Goal: Information Seeking & Learning: Learn about a topic

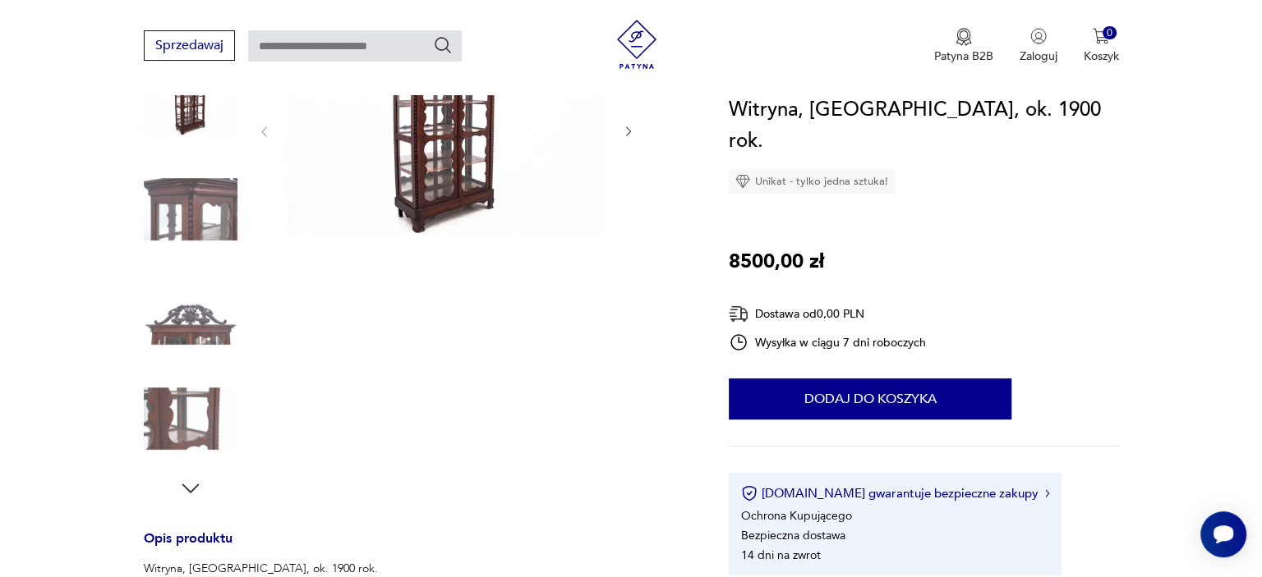
scroll to position [82, 0]
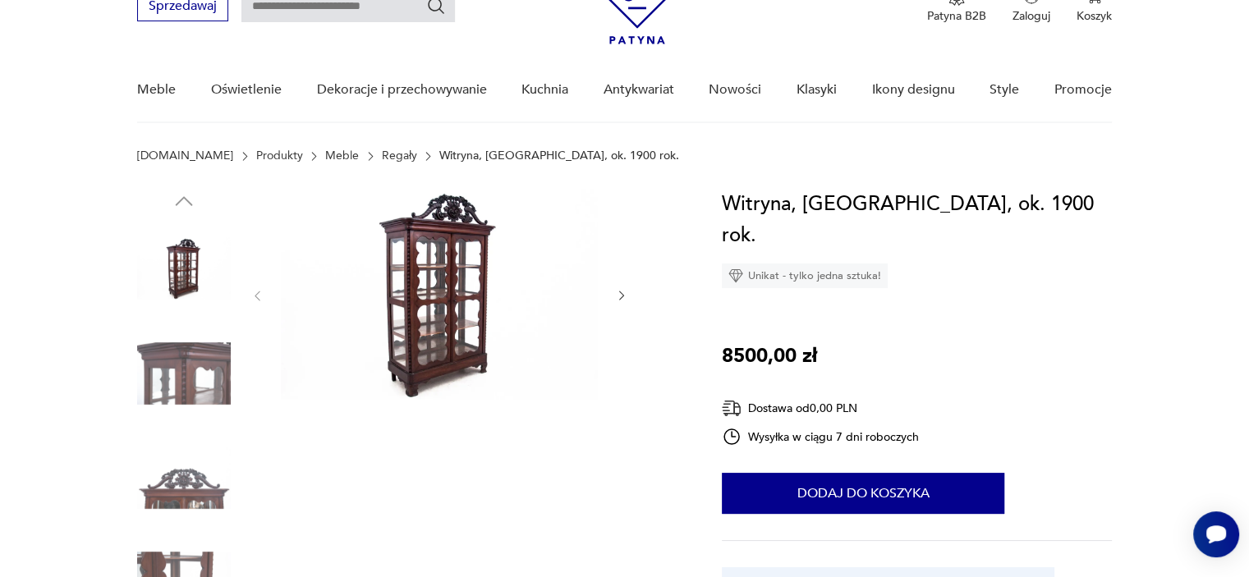
click at [221, 366] on img at bounding box center [184, 374] width 94 height 94
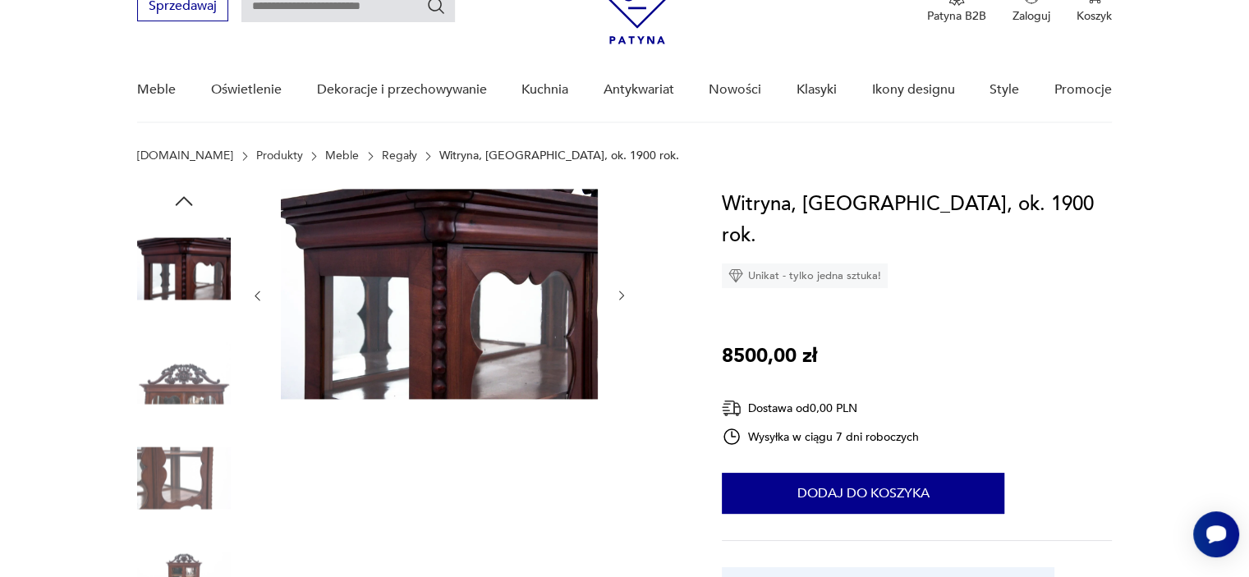
click at [616, 292] on icon "button" at bounding box center [622, 296] width 14 height 14
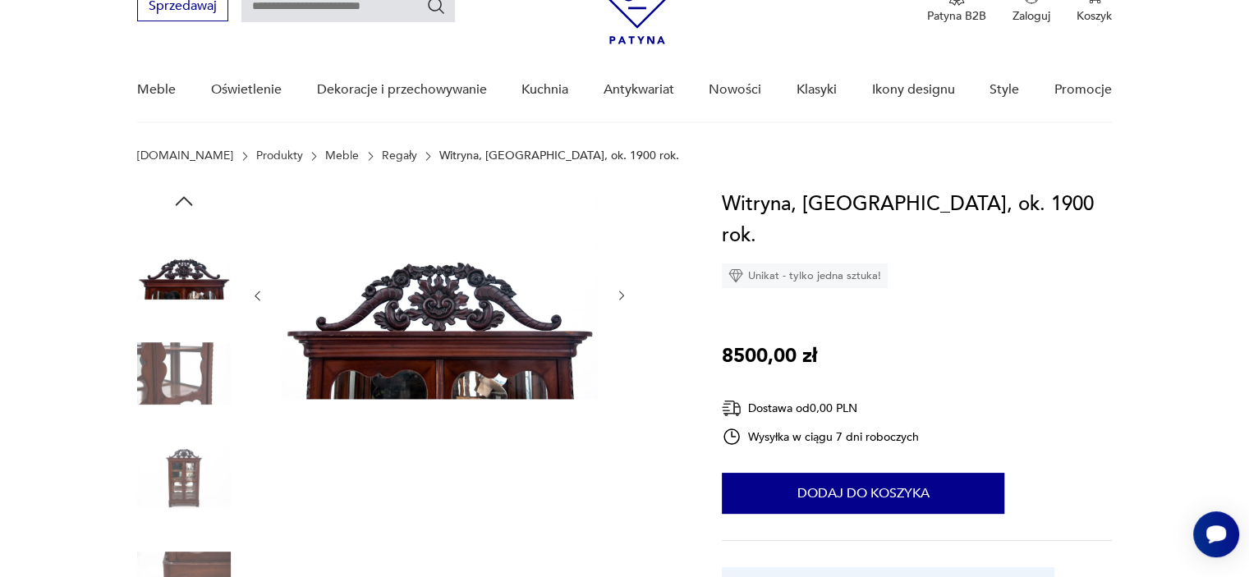
click at [616, 292] on icon "button" at bounding box center [622, 296] width 14 height 14
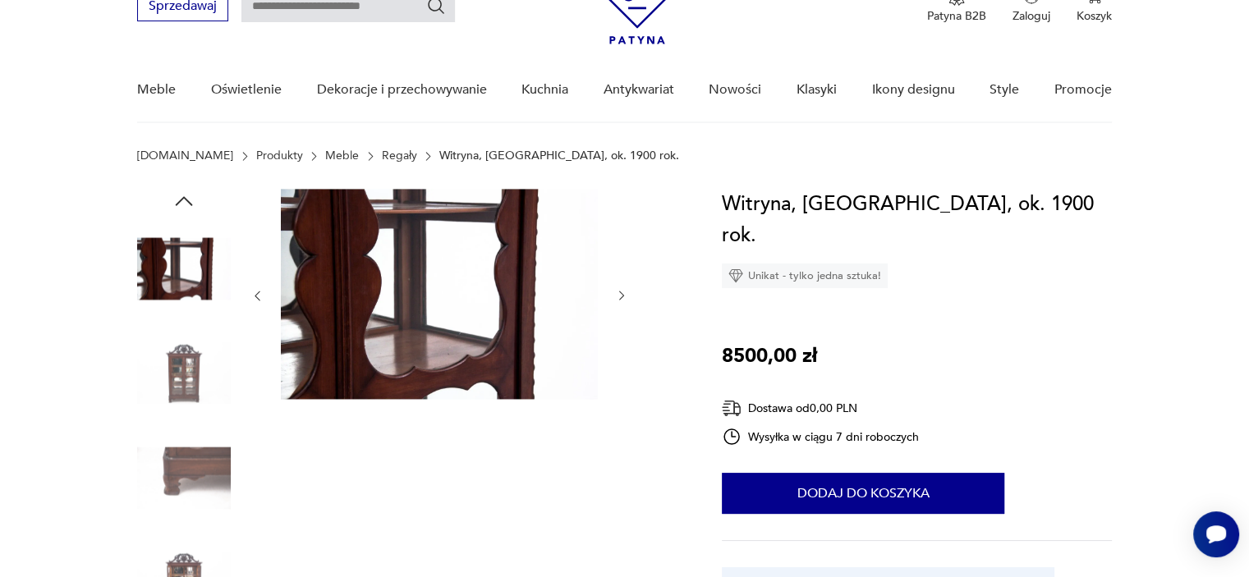
click at [616, 292] on icon "button" at bounding box center [622, 296] width 14 height 14
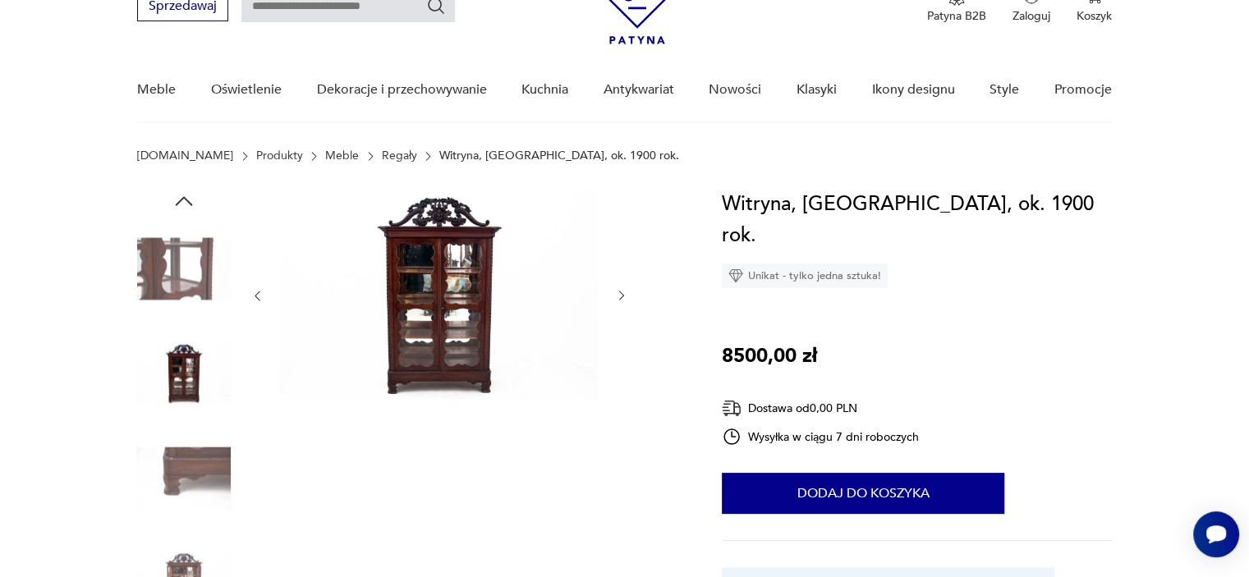
click at [466, 305] on img at bounding box center [439, 294] width 317 height 211
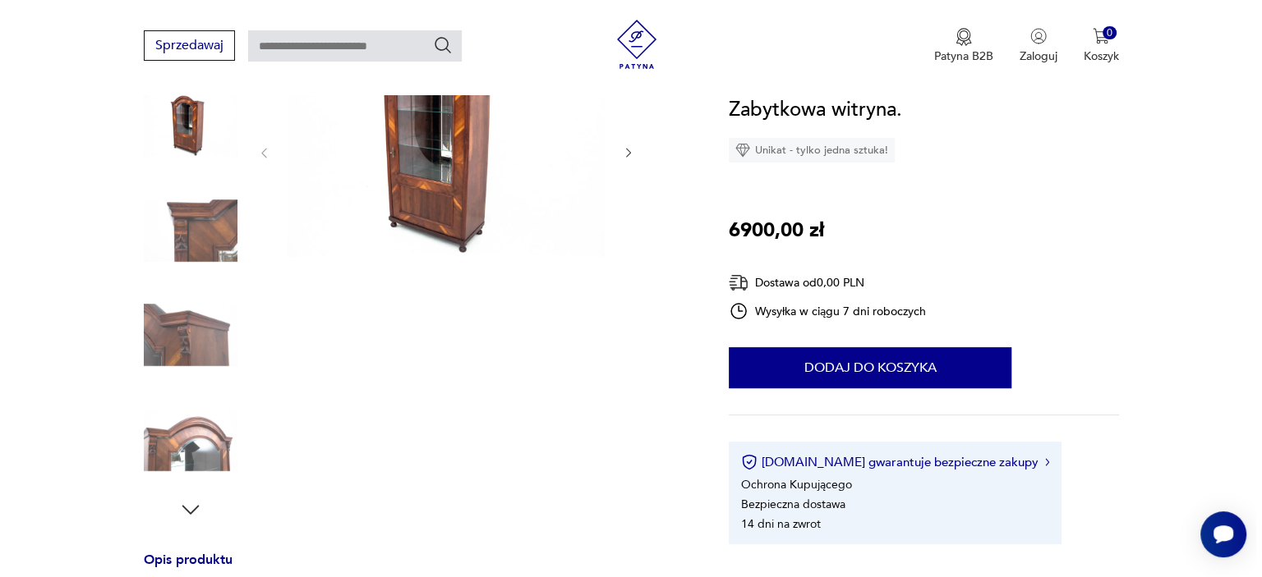
scroll to position [164, 0]
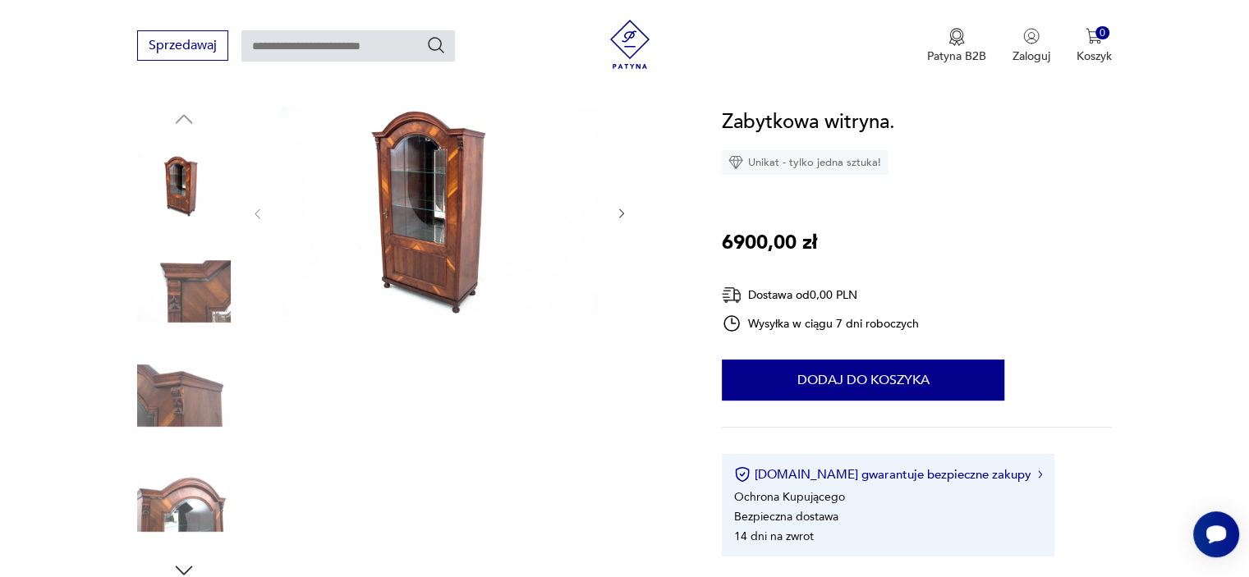
click at [452, 203] on img at bounding box center [439, 212] width 317 height 211
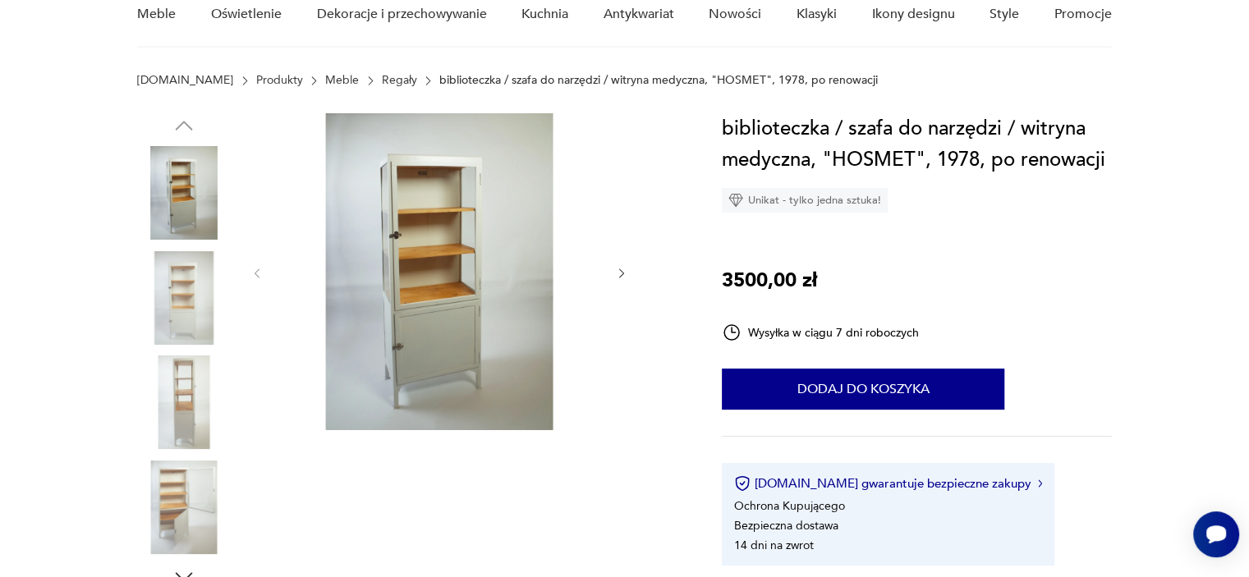
scroll to position [82, 0]
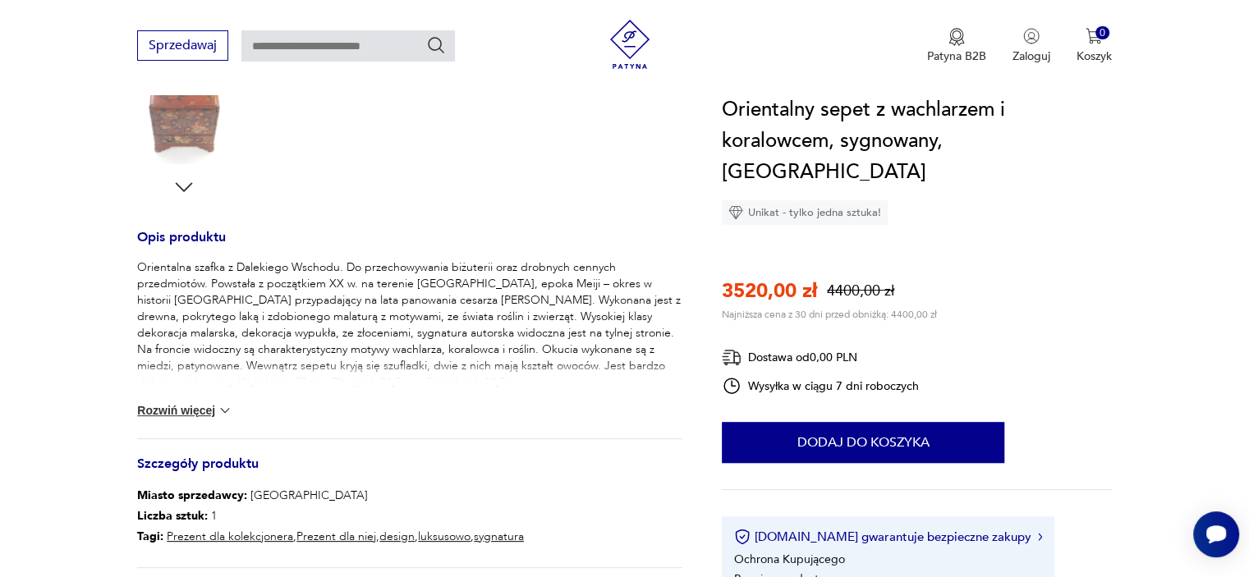
scroll to position [657, 0]
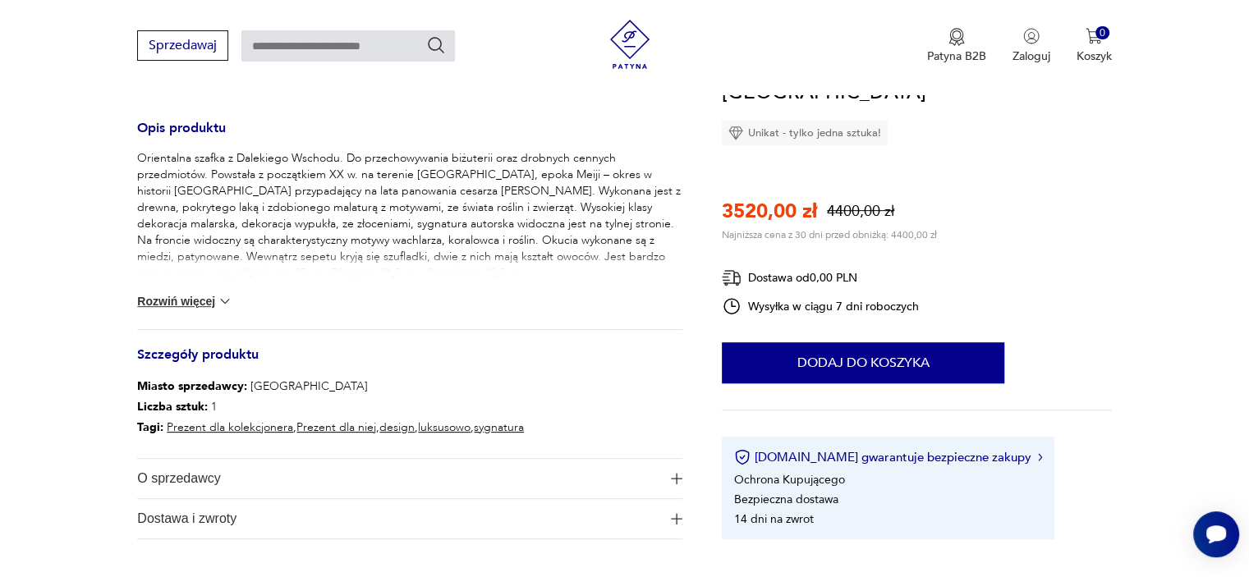
click at [179, 301] on button "Rozwiń więcej" at bounding box center [184, 301] width 95 height 16
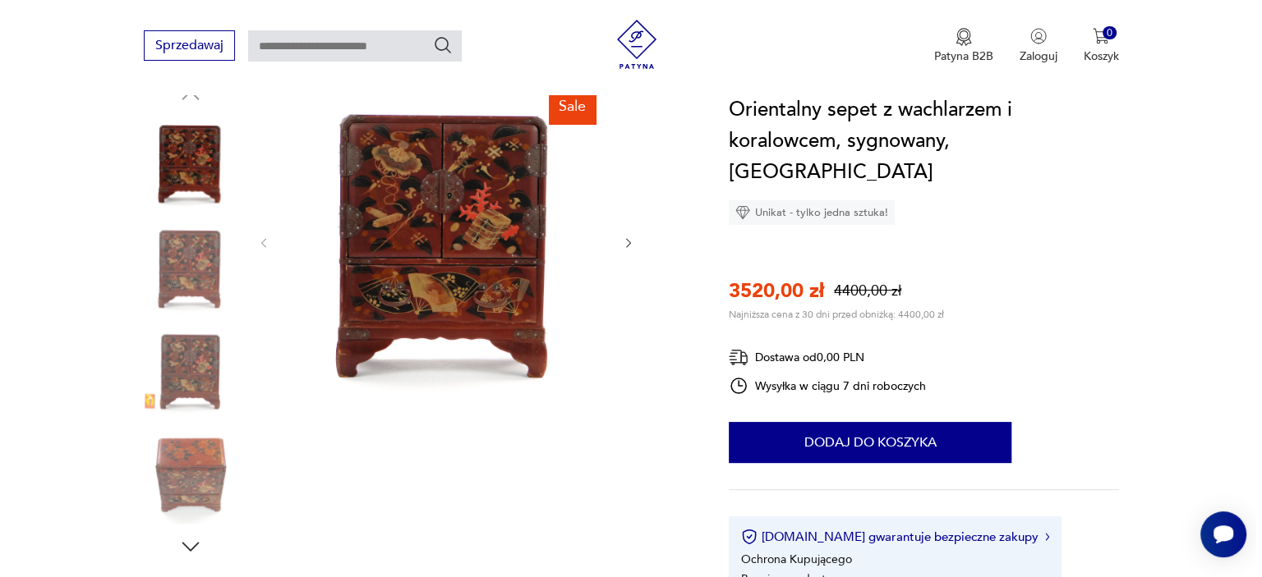
scroll to position [82, 0]
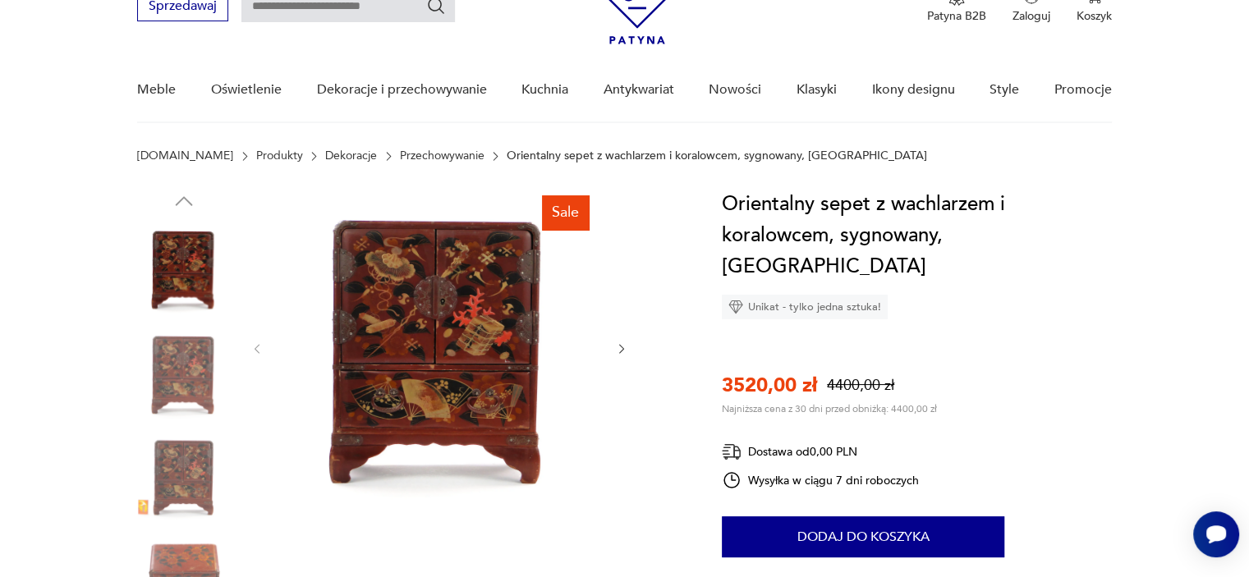
click at [419, 360] on img at bounding box center [439, 347] width 317 height 317
